Goal: Task Accomplishment & Management: Manage account settings

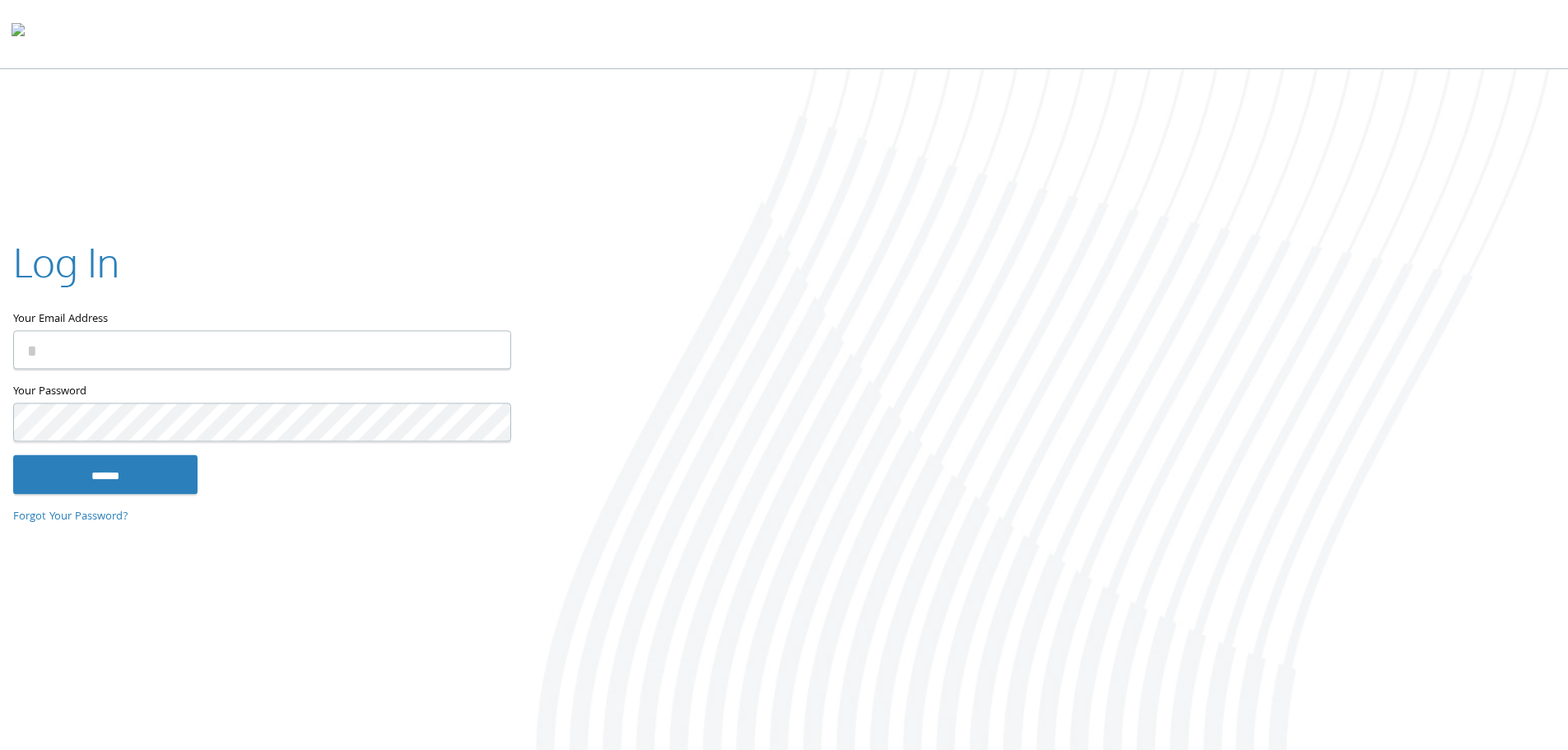
type input "**********"
click at [103, 471] on input "******" at bounding box center [105, 474] width 185 height 40
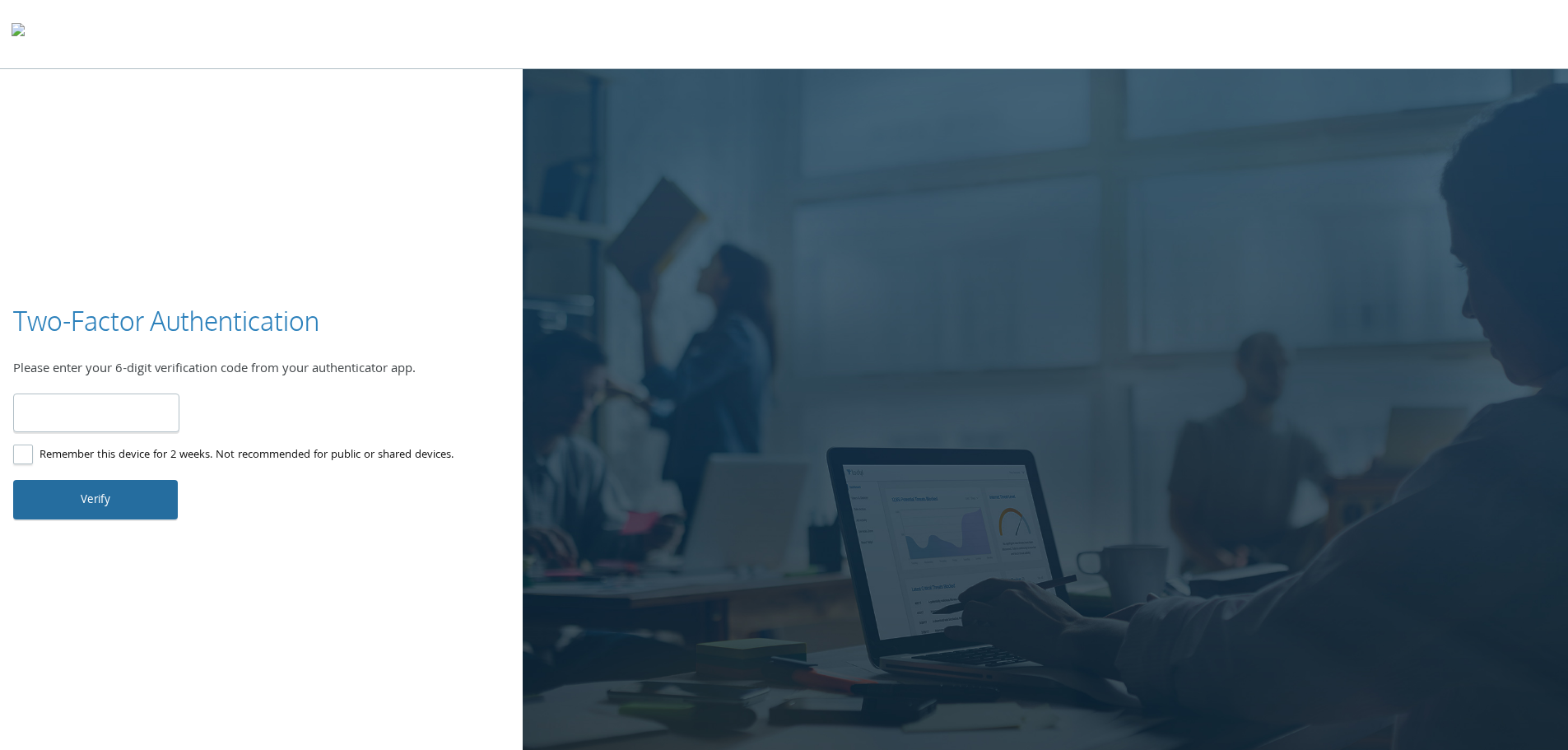
click at [98, 498] on button "Verify" at bounding box center [95, 500] width 165 height 40
